Goal: Task Accomplishment & Management: Manage account settings

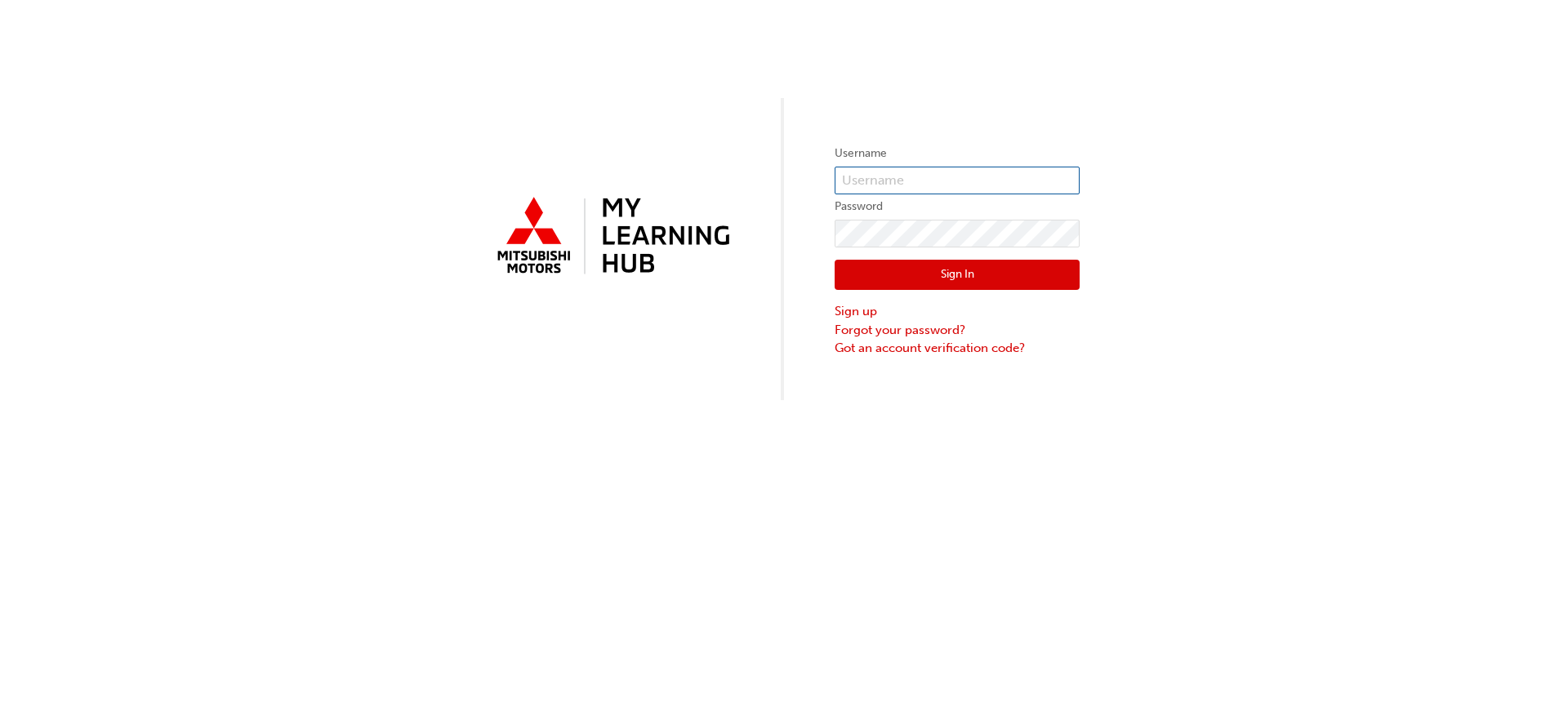
click at [866, 180] on input "text" at bounding box center [957, 181] width 245 height 28
type input "luwanaf@bmhauto.com.au"
click at [922, 267] on button "Sign In" at bounding box center [957, 275] width 245 height 31
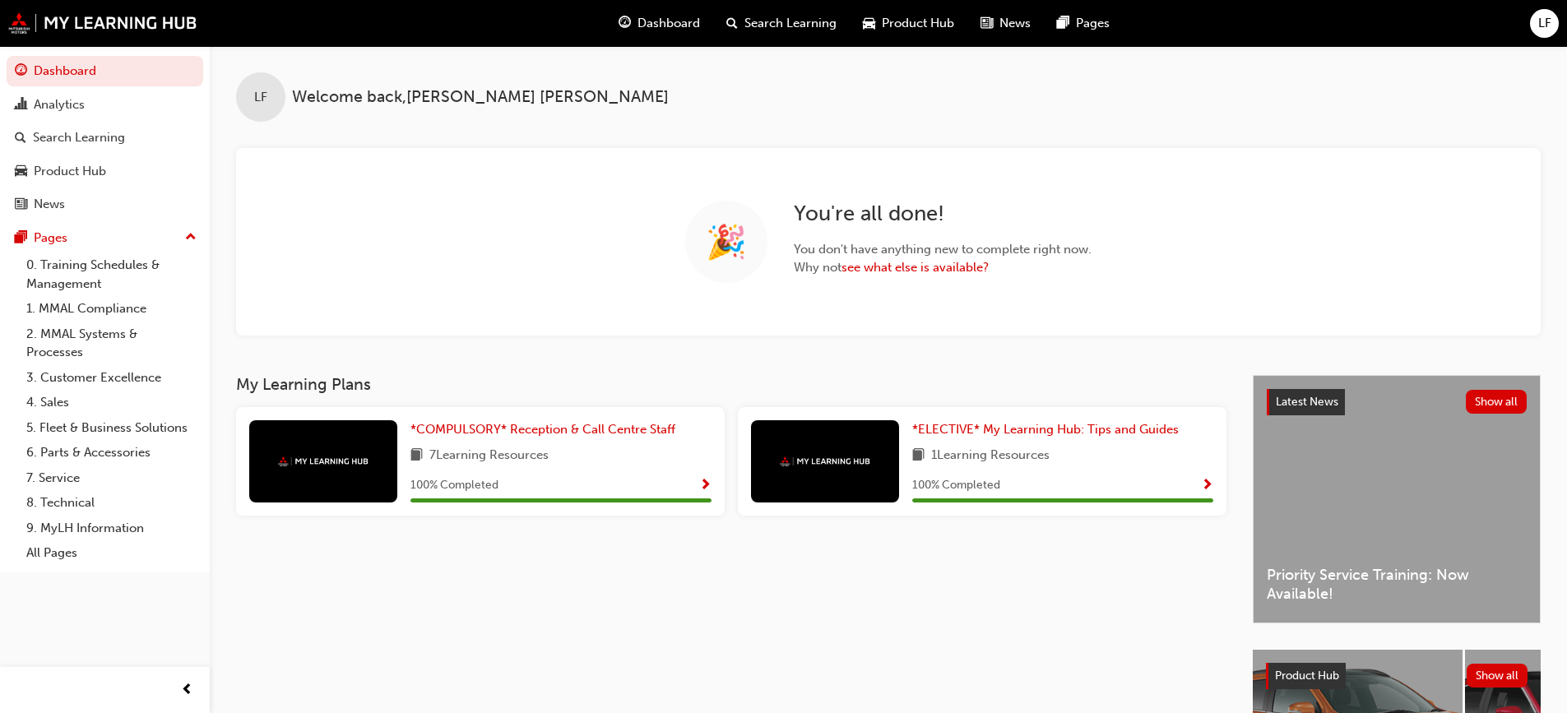
click at [1542, 16] on span "LF" at bounding box center [1545, 23] width 13 height 19
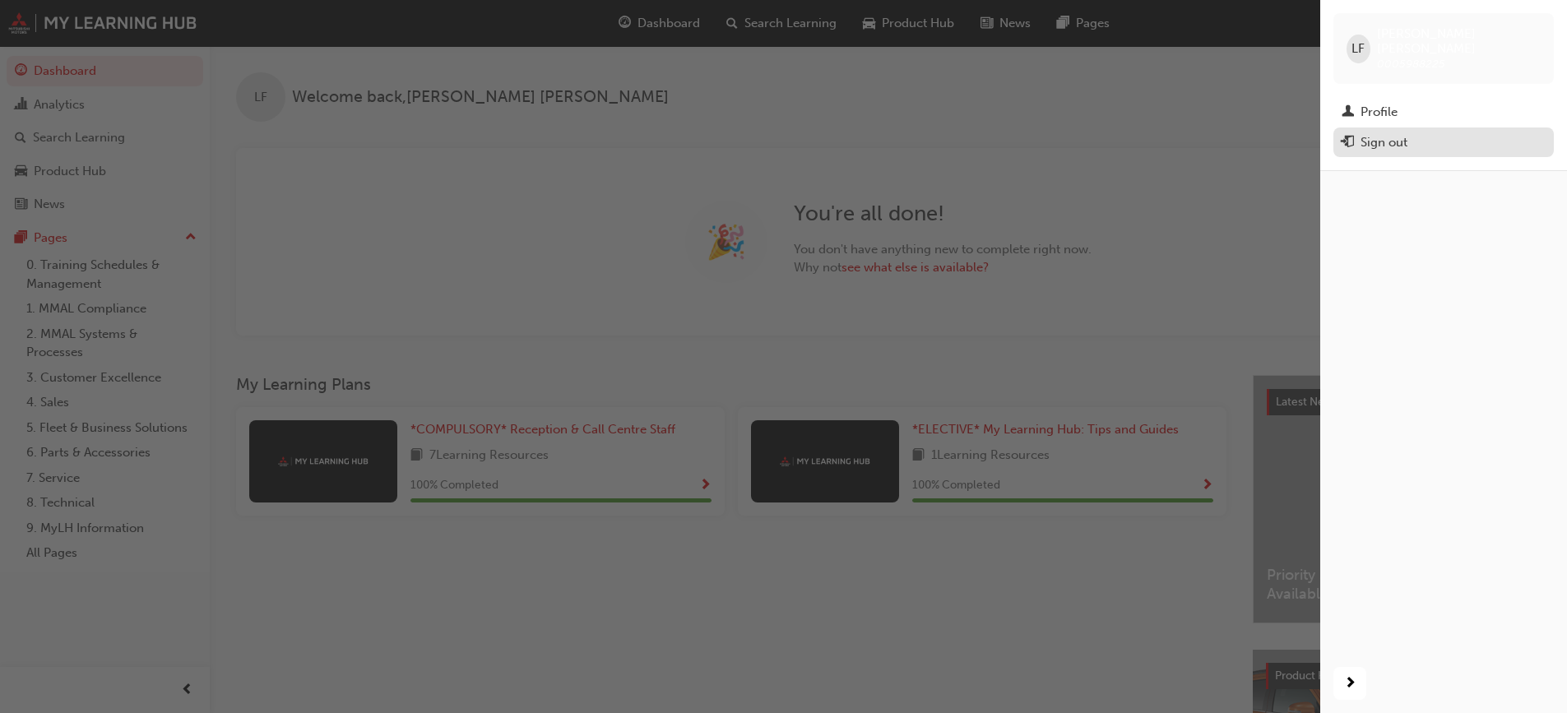
click at [1378, 133] on div "Sign out" at bounding box center [1384, 142] width 47 height 19
